Goal: Task Accomplishment & Management: Use online tool/utility

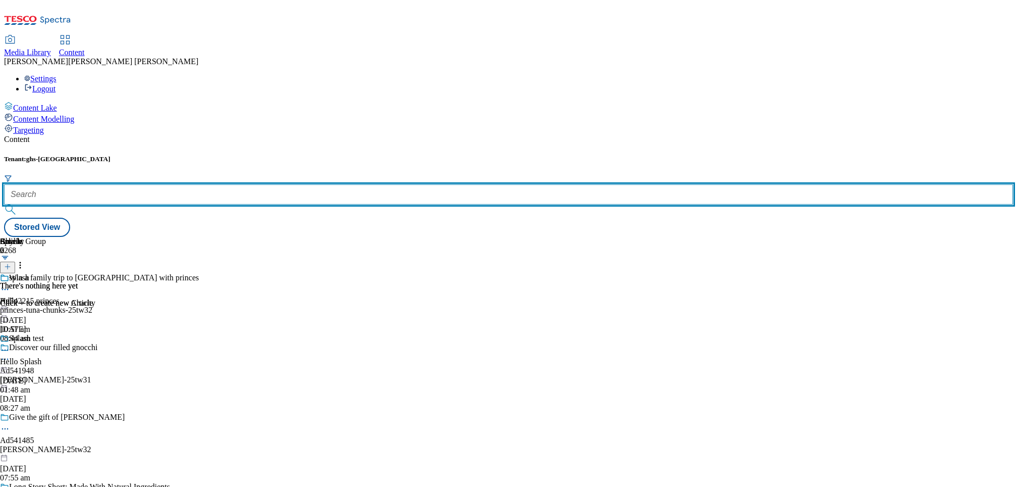
click at [211, 184] on input "text" at bounding box center [508, 194] width 1009 height 20
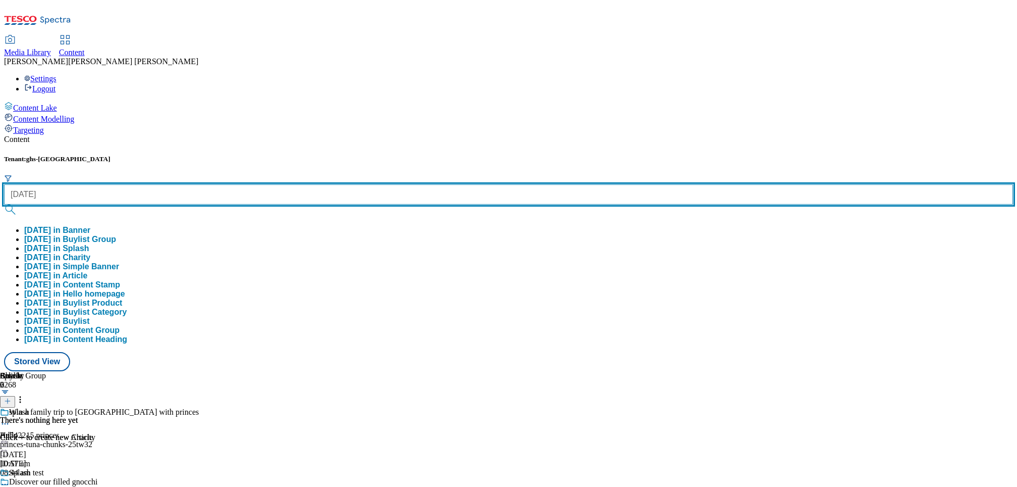
type input "[DATE]"
click at [4, 204] on button "submit" at bounding box center [11, 209] width 14 height 10
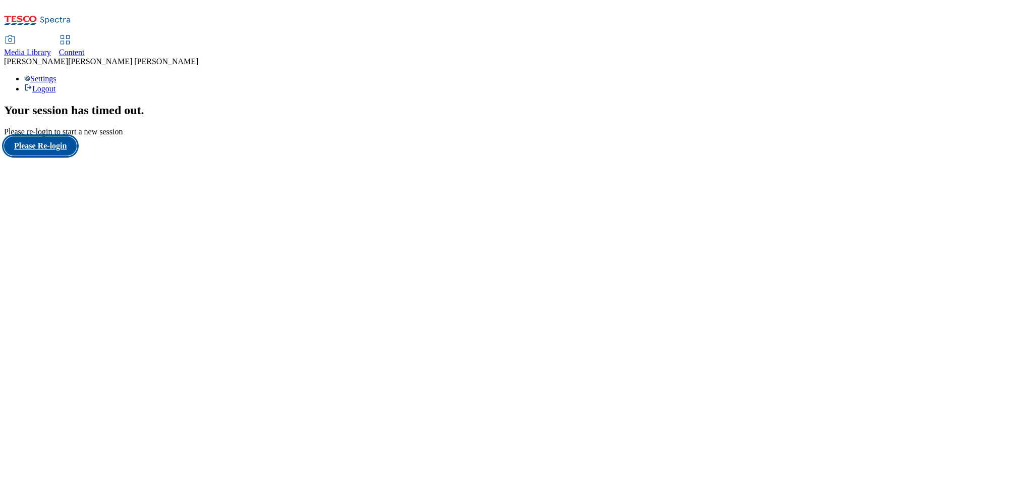
click at [56, 155] on button "Please Re-login" at bounding box center [40, 145] width 73 height 19
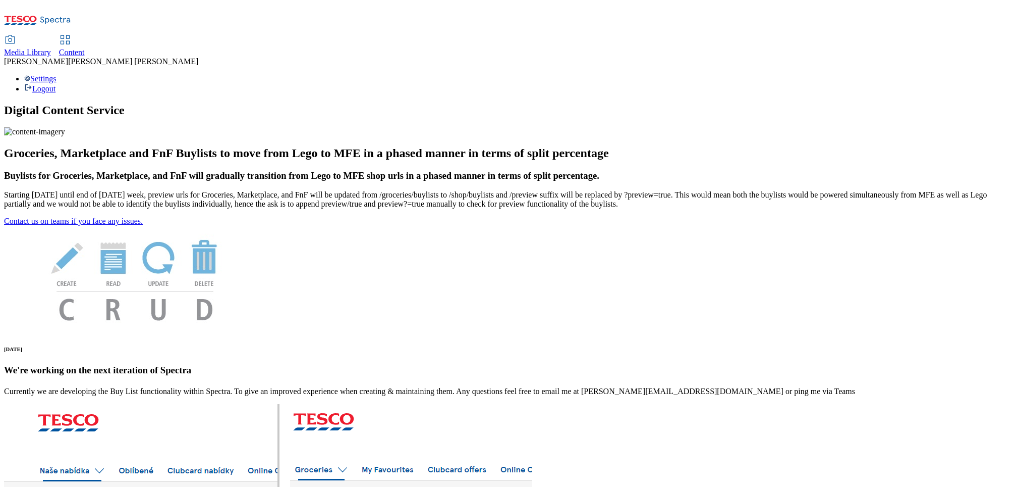
click at [85, 48] on span "Content" at bounding box center [72, 52] width 26 height 9
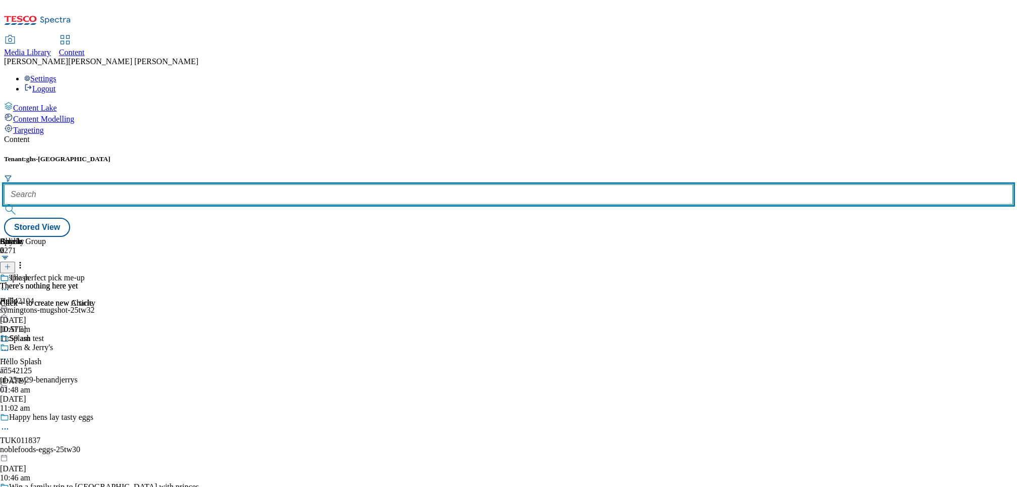
click at [227, 184] on input "text" at bounding box center [508, 194] width 1009 height 20
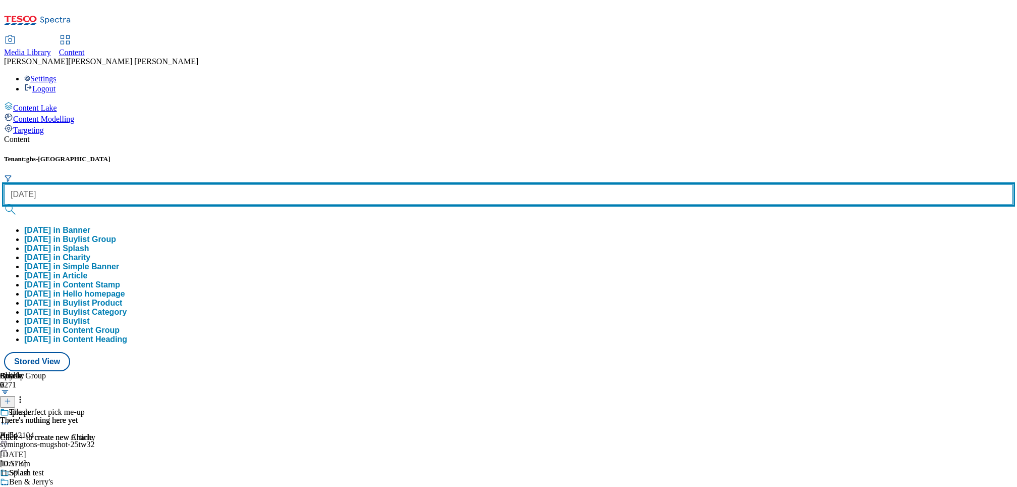
type input "halloween"
click at [4, 204] on button "submit" at bounding box center [11, 209] width 14 height 10
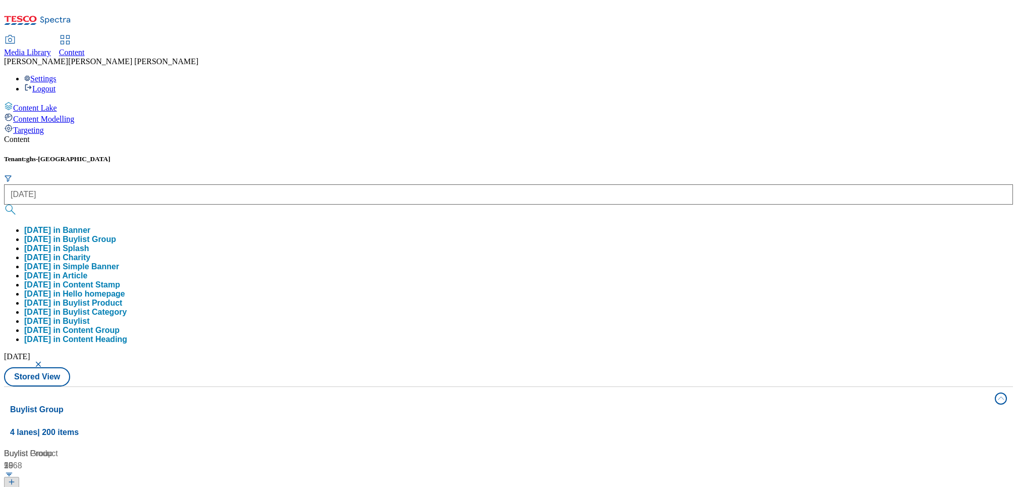
click at [841, 447] on div "Buylist Group 15 Halloween Halloween / halloween 23 Sept 2024 11:05 am Whoosh H…" at bounding box center [508, 447] width 997 height 0
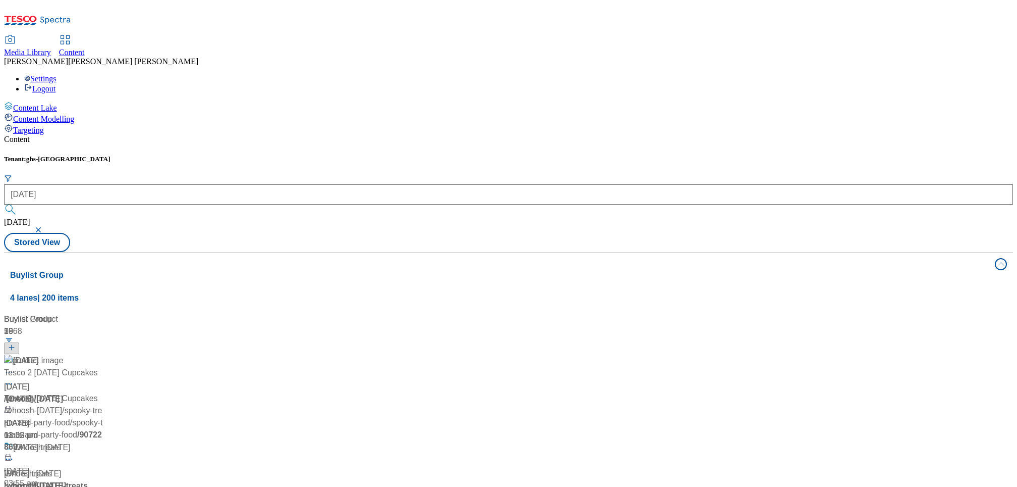
scroll to position [667, 0]
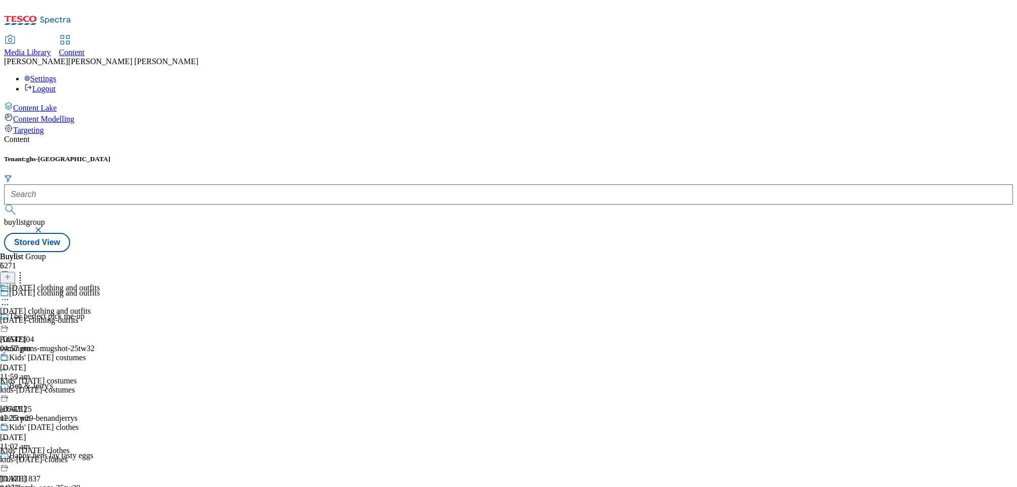
click at [100, 283] on div "Halloween clothing and outfits Halloween clothing and outfits halloween-clothin…" at bounding box center [50, 318] width 100 height 70
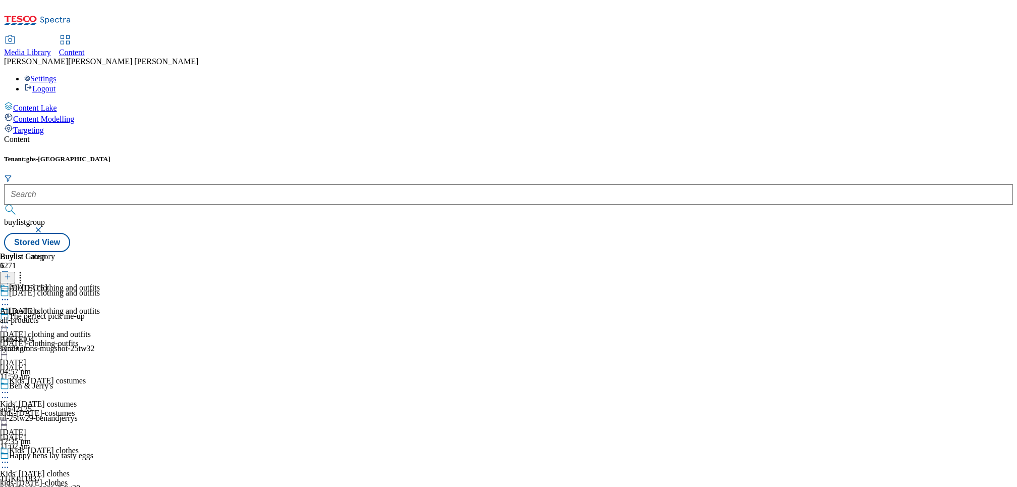
click at [25, 270] on icon at bounding box center [20, 275] width 10 height 10
click at [10, 317] on icon at bounding box center [5, 322] width 10 height 10
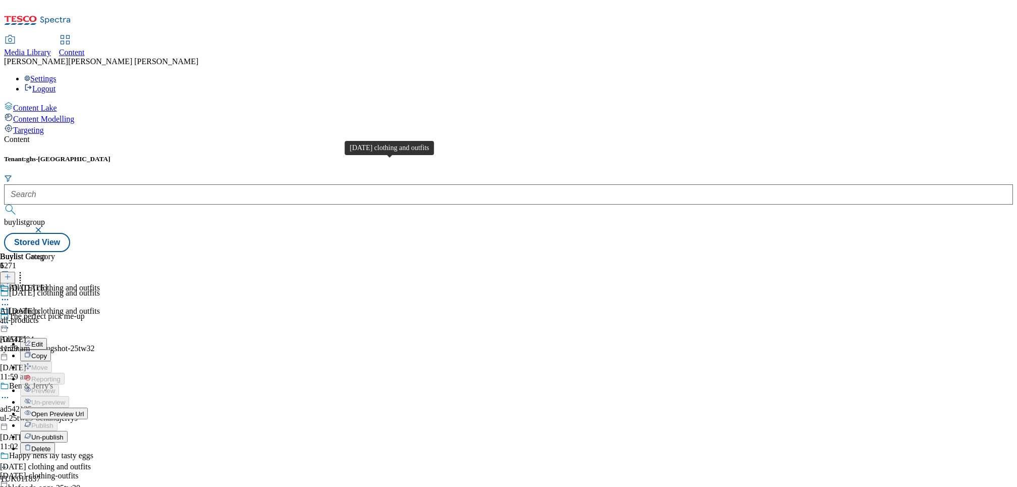
click at [100, 338] on li "Edit" at bounding box center [60, 344] width 80 height 12
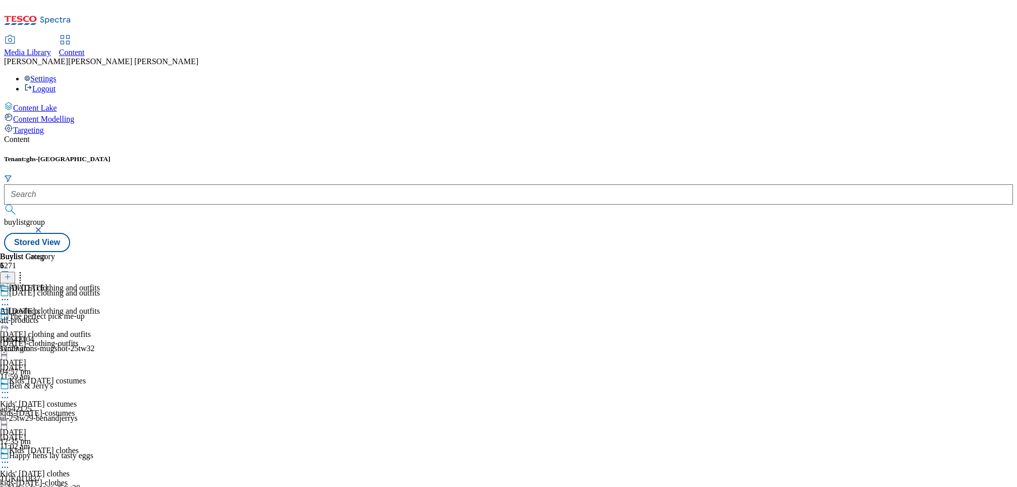
click at [10, 317] on icon at bounding box center [5, 322] width 10 height 10
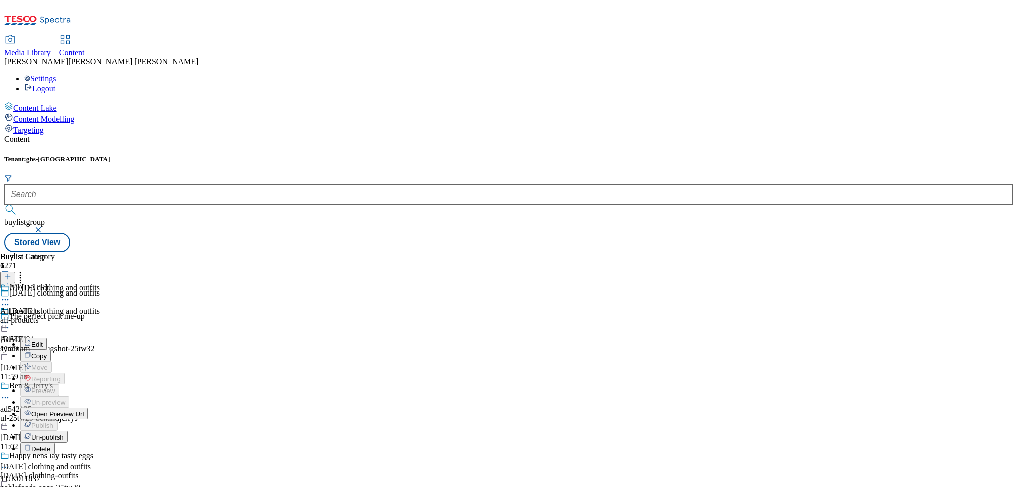
click at [43, 340] on span "Edit" at bounding box center [37, 344] width 12 height 8
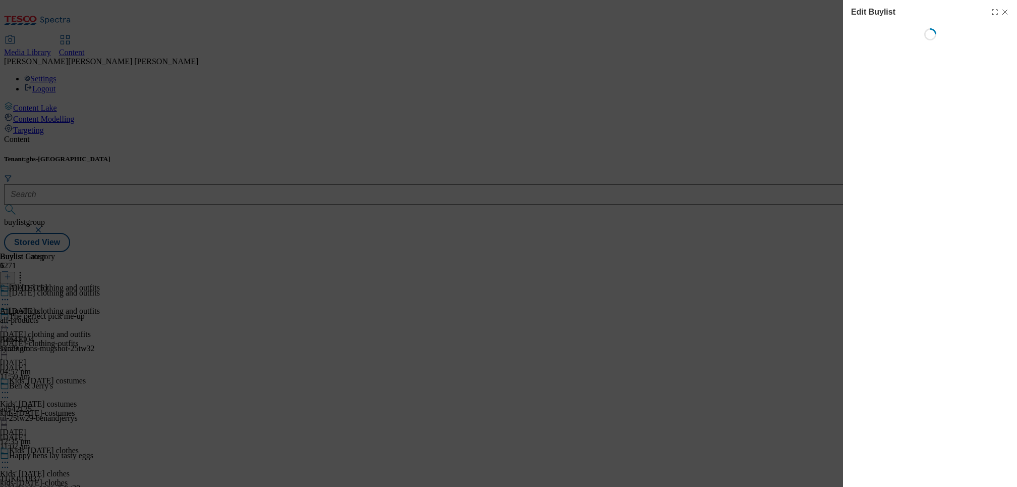
select select "seasonal"
select select "Banner"
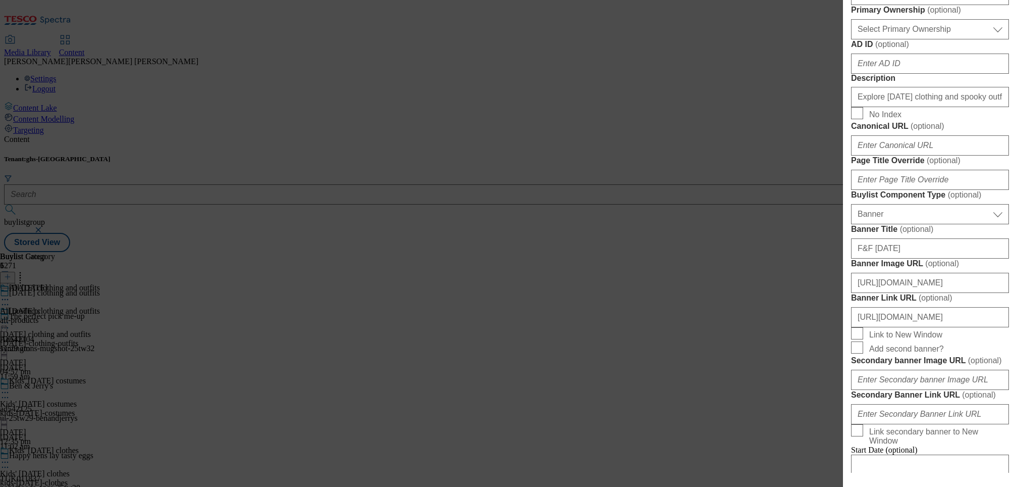
scroll to position [526, 0]
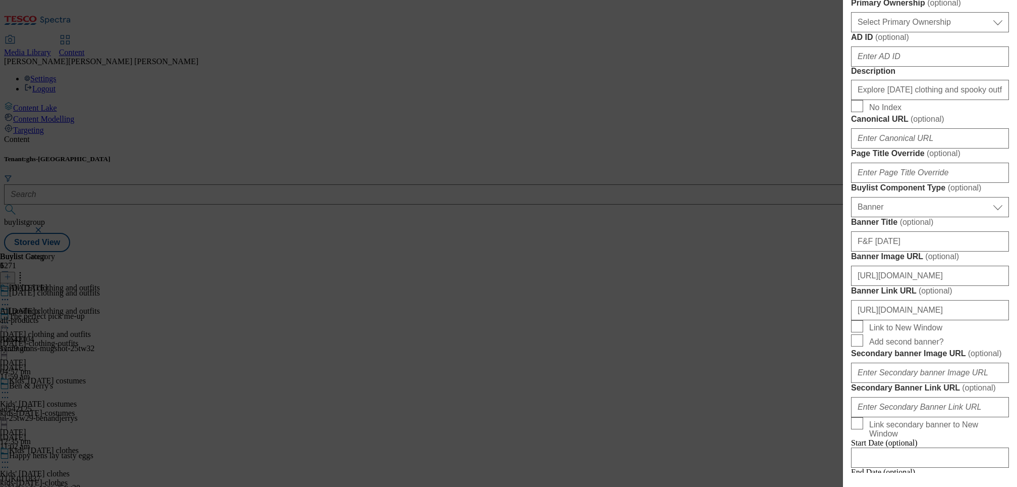
click at [791, 229] on div "Edit Buylist Locale Select locale English Welsh Tags 2 tags selected fnf market…" at bounding box center [508, 243] width 1017 height 487
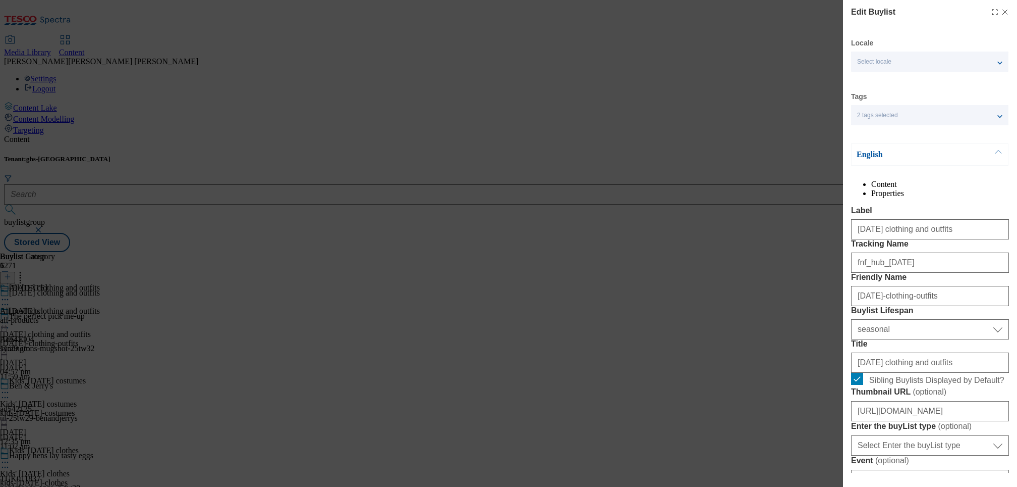
click at [1008, 11] on icon "Modal" at bounding box center [1005, 12] width 8 height 8
select select "seasonal"
select select "Banner"
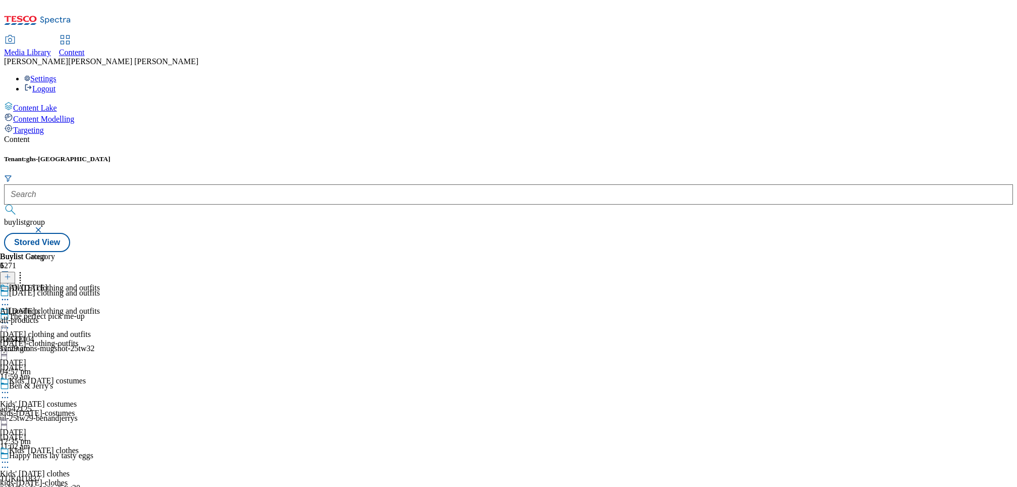
click at [100, 376] on div "Kids' Halloween costumes" at bounding box center [50, 387] width 100 height 23
click at [10, 387] on icon at bounding box center [5, 392] width 10 height 10
click at [47, 407] on button "Edit" at bounding box center [33, 413] width 27 height 12
select select "seasonal"
select select "Banner"
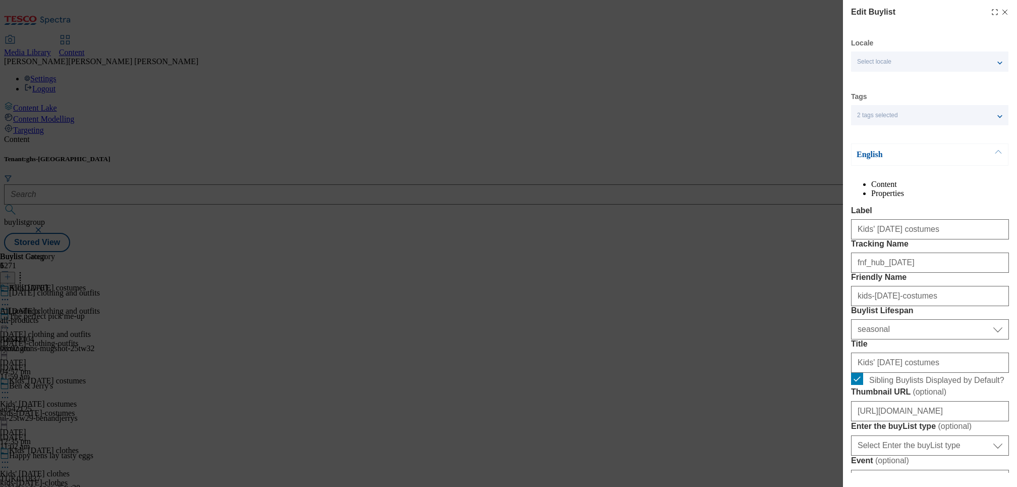
click at [1004, 17] on div "Edit Buylist" at bounding box center [930, 12] width 158 height 12
click at [1006, 12] on icon "Modal" at bounding box center [1005, 12] width 8 height 8
select select "seasonal"
select select "Banner"
